Goal: Ask a question

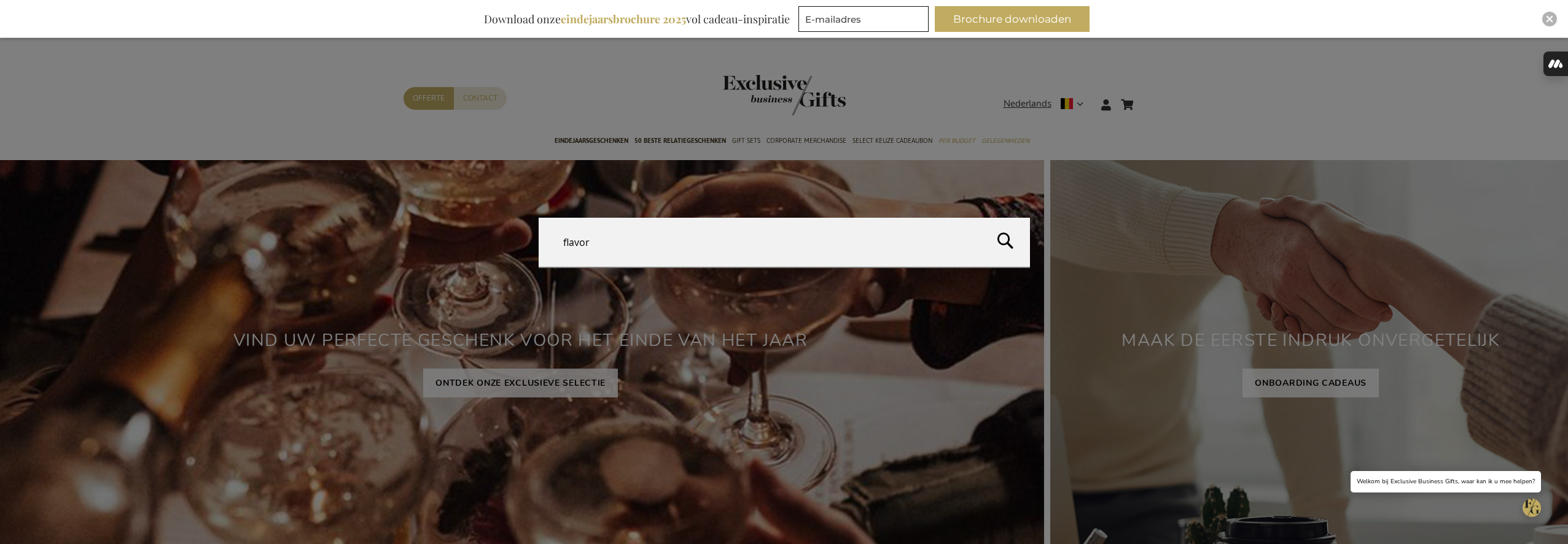
type input "flavory"
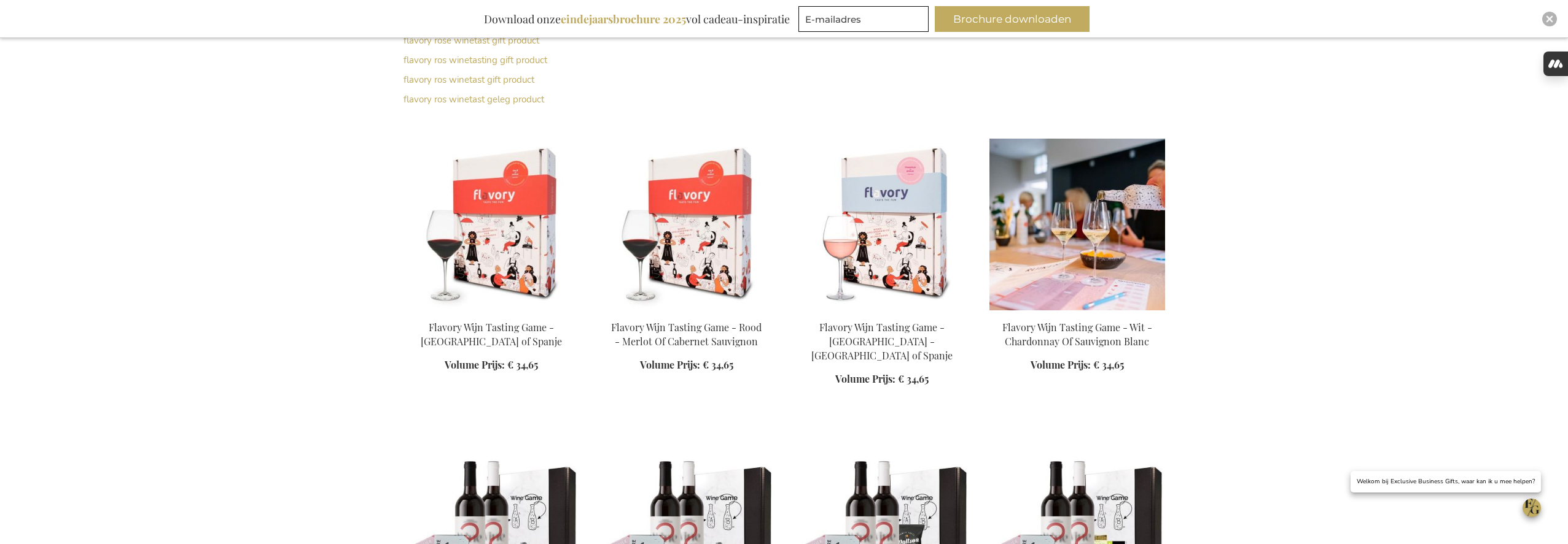
scroll to position [371, 0]
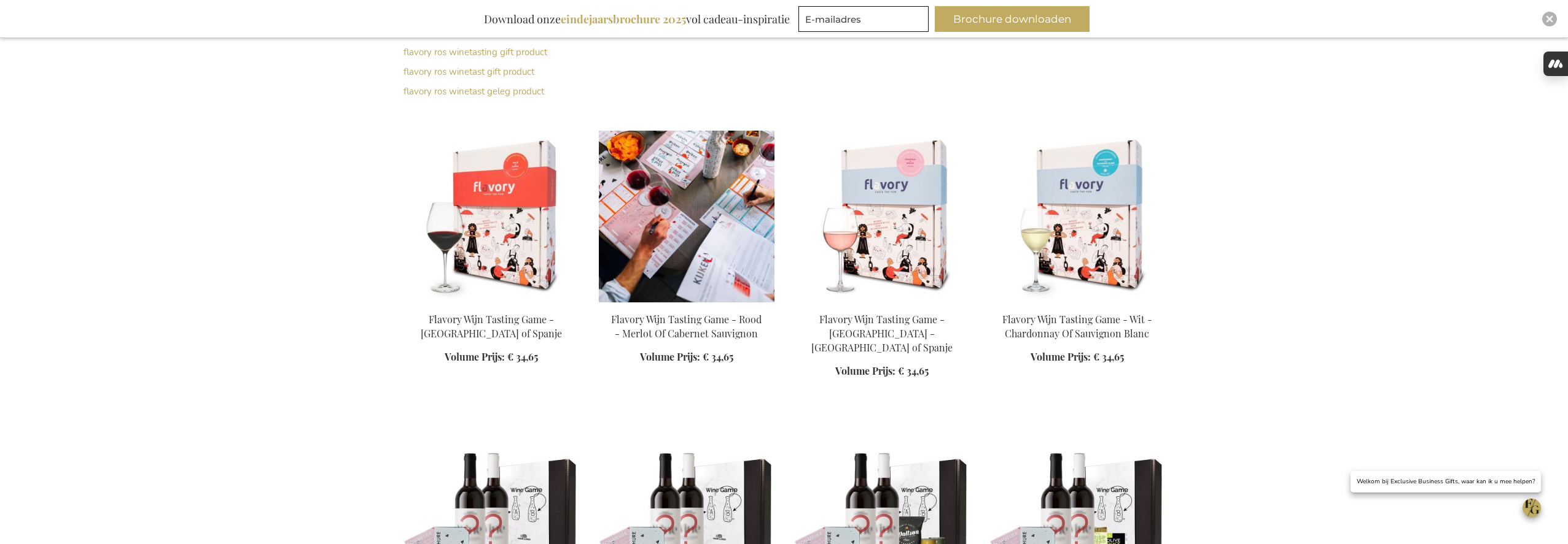
click at [700, 189] on img at bounding box center [687, 217] width 176 height 172
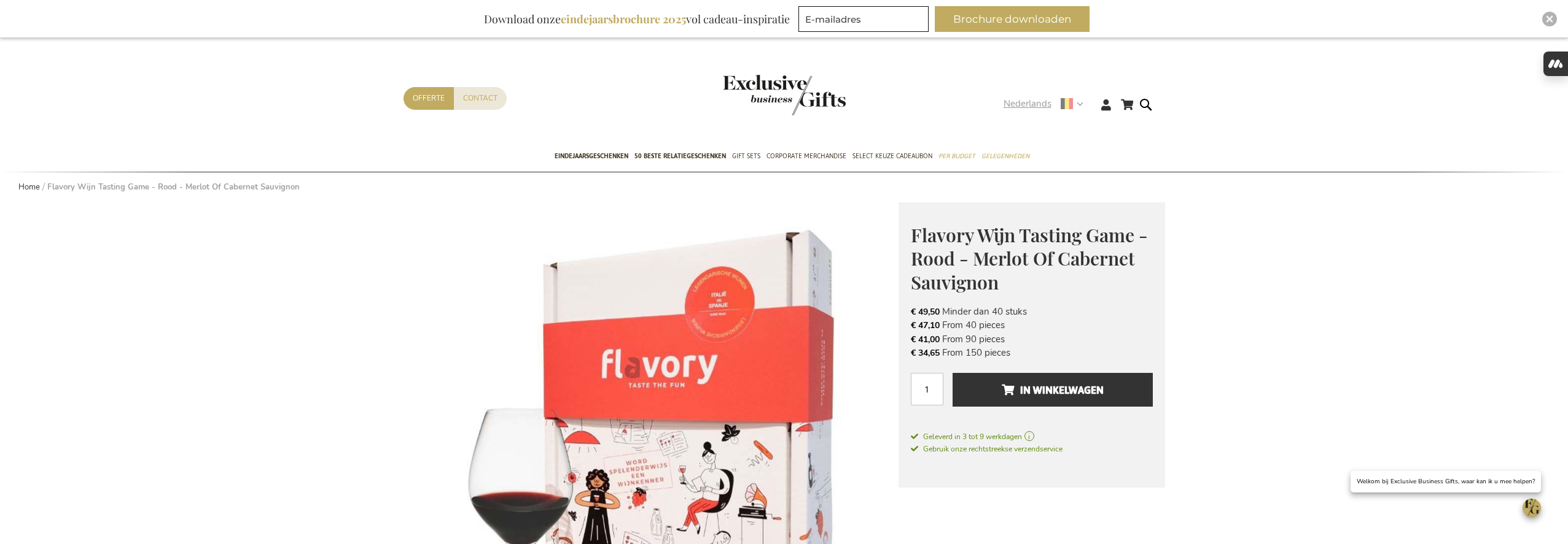
click at [1078, 104] on strong "Nederlands" at bounding box center [1043, 104] width 79 height 14
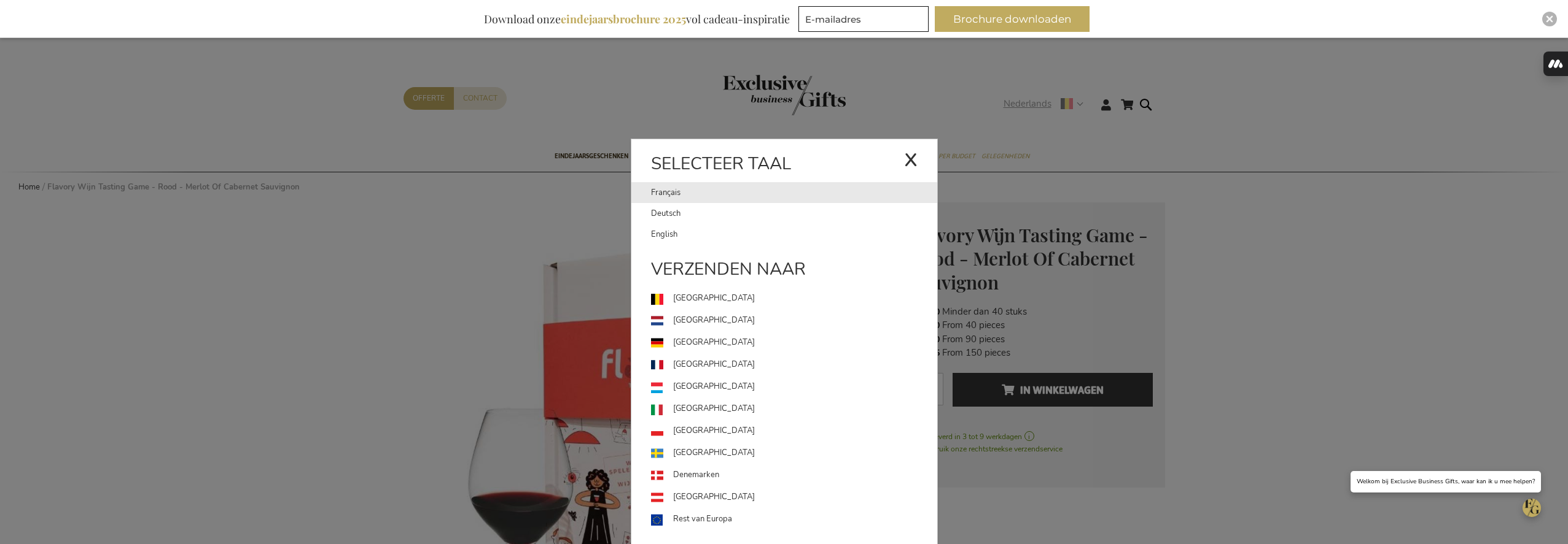
click at [789, 198] on link "Français" at bounding box center [777, 193] width 253 height 21
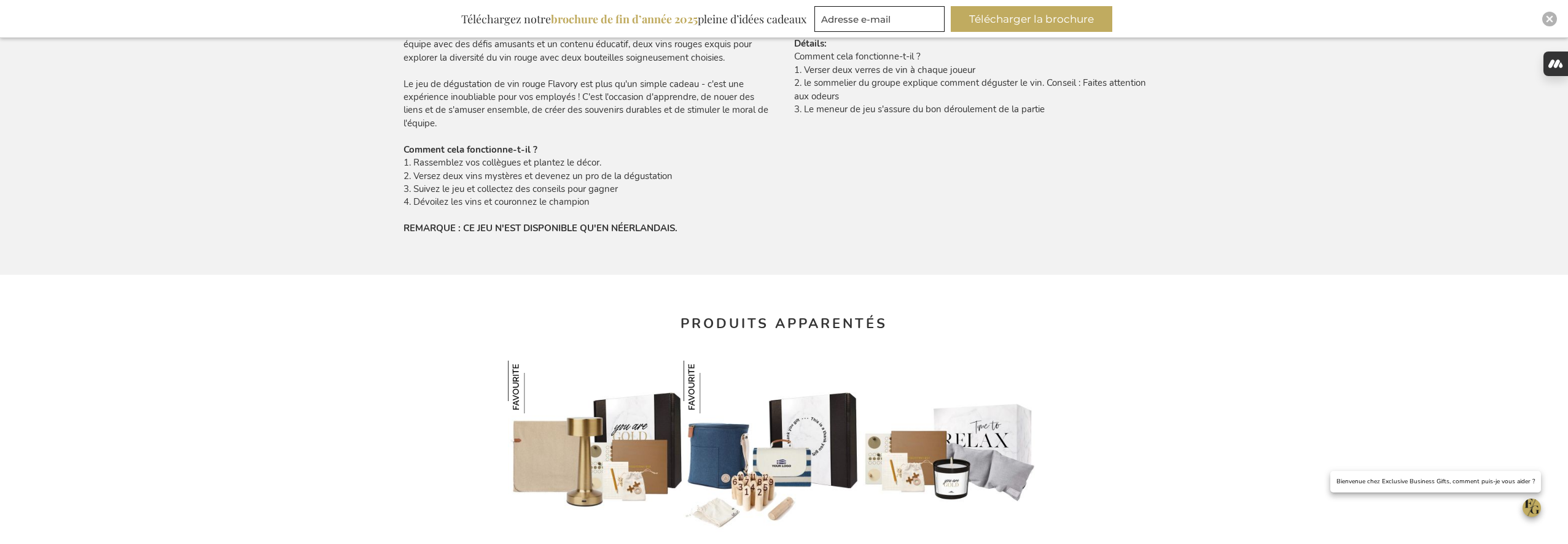
scroll to position [954, 0]
drag, startPoint x: 685, startPoint y: 232, endPoint x: 462, endPoint y: 230, distance: 223.0
click at [462, 230] on div "Vous cherchez un moyen unique et attrayant de montrer à vos employés que vous l…" at bounding box center [589, 53] width 371 height 368
copy strong "CE JEU N'EST DISPONIBLE QU'EN NÉERLANDAIS."
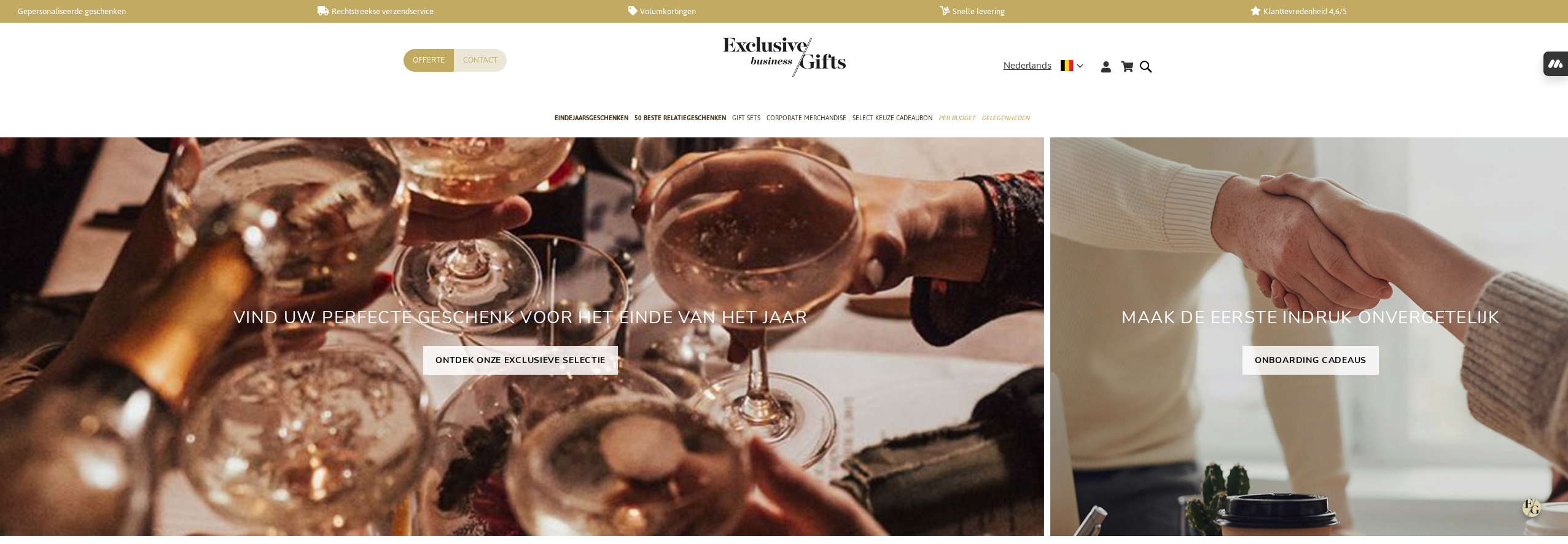
click at [1527, 506] on img "Open chat window" at bounding box center [1532, 508] width 19 height 18
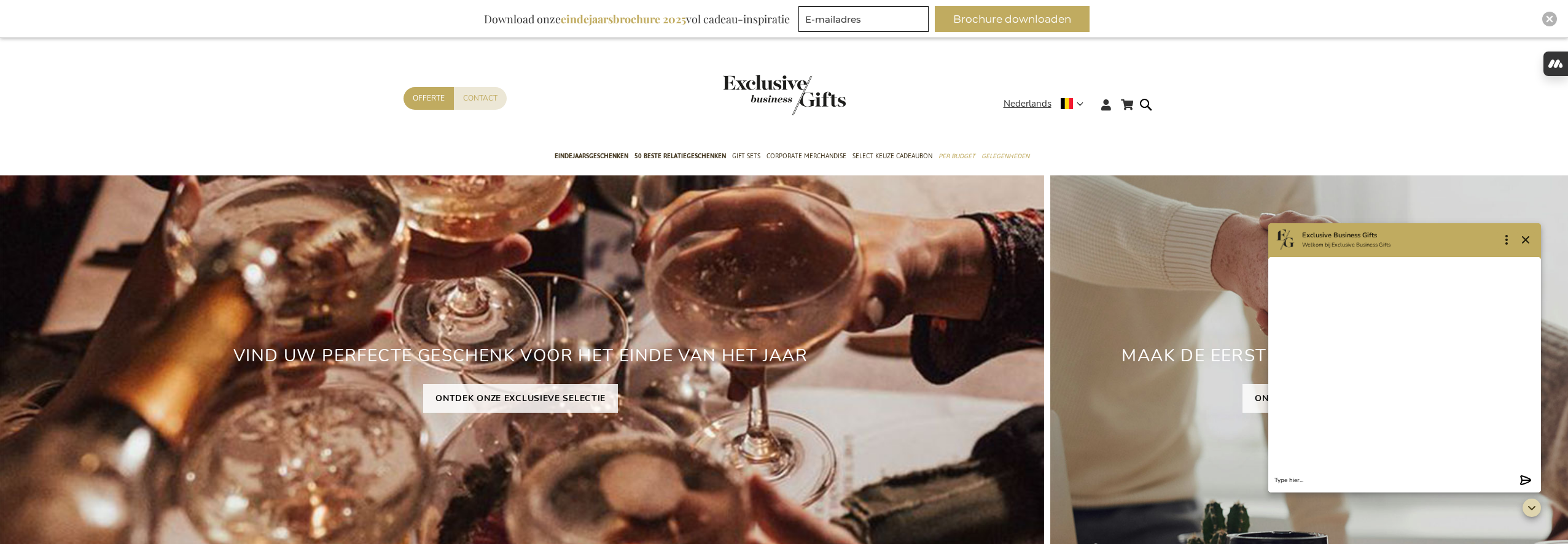
click at [1416, 482] on textarea "Chat message input" at bounding box center [1395, 481] width 241 height 9
type textarea "waar is mijn order?"
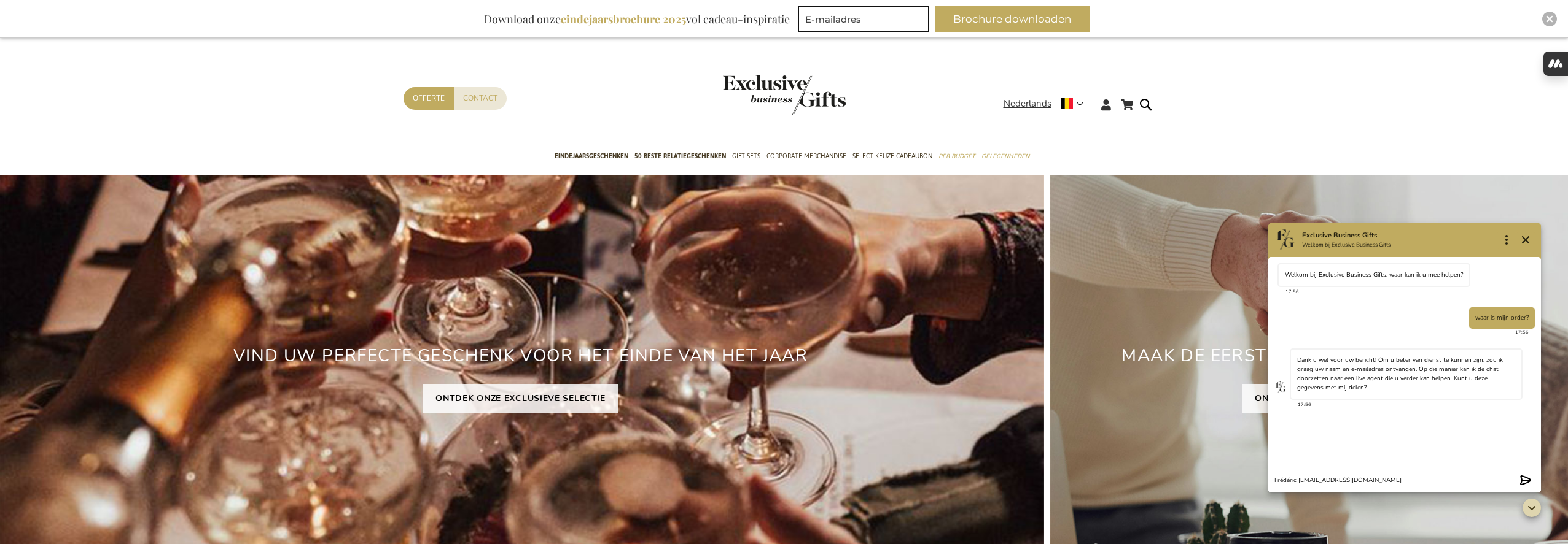
type textarea "Frédéric [EMAIL_ADDRESS][DOMAIN_NAME]"
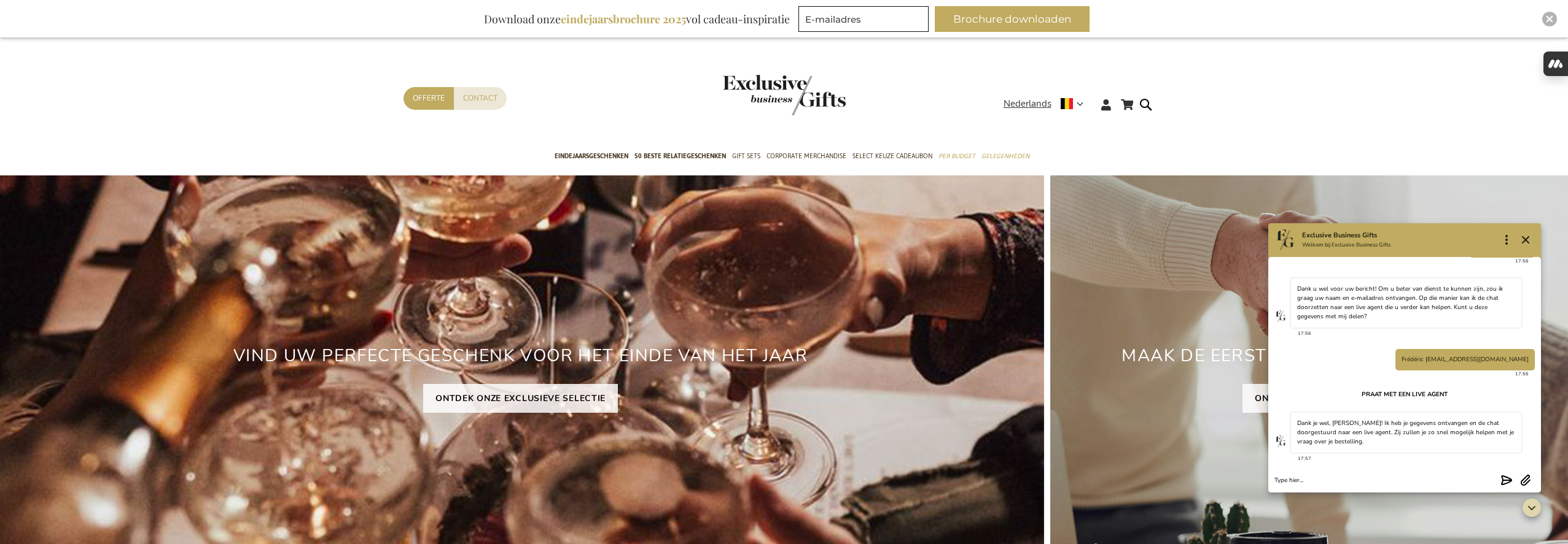
scroll to position [73, 0]
click at [1521, 238] on icon "Close" at bounding box center [1525, 240] width 15 height 15
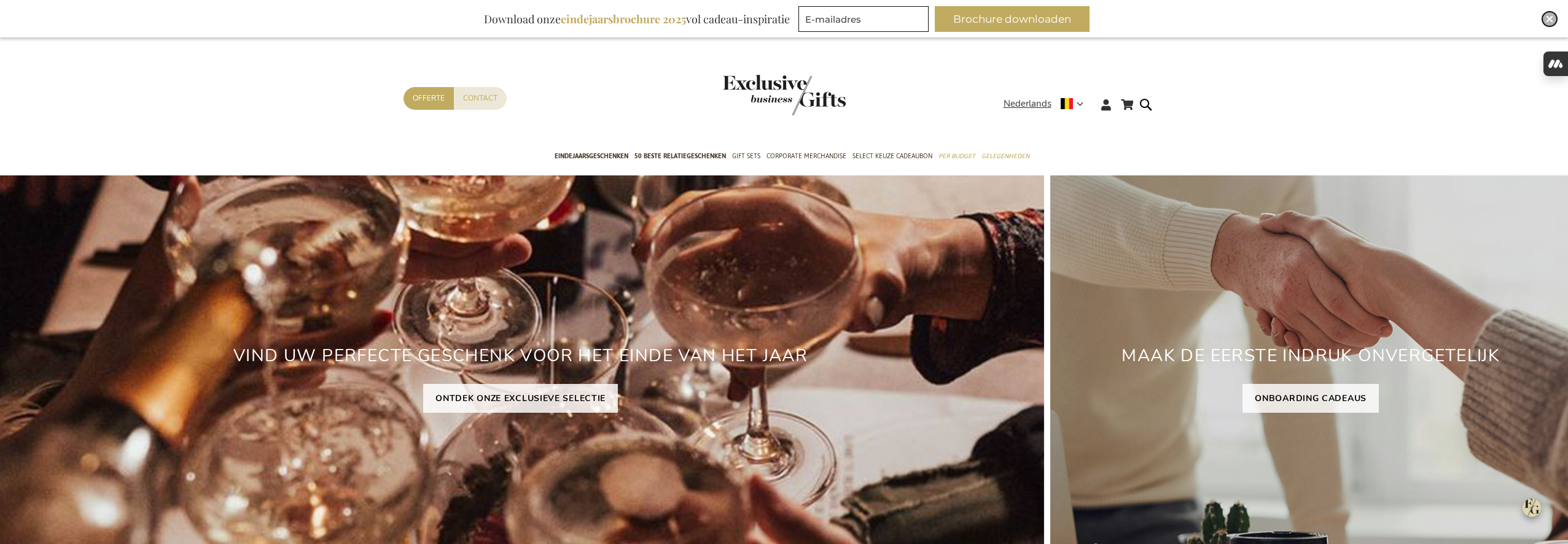
click at [1542, 19] on div "Close" at bounding box center [1549, 19] width 15 height 15
